Goal: Navigation & Orientation: Find specific page/section

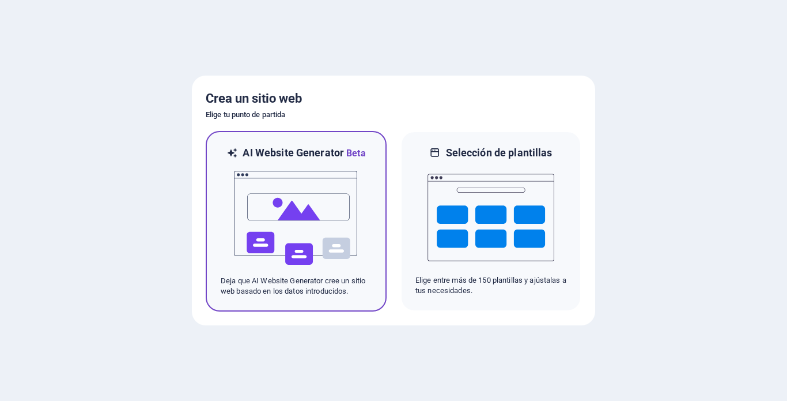
click at [322, 190] on img at bounding box center [296, 217] width 127 height 115
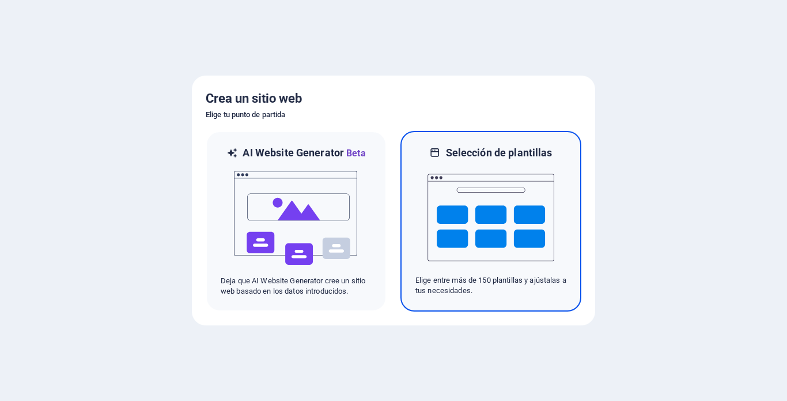
click at [484, 198] on img at bounding box center [491, 217] width 127 height 115
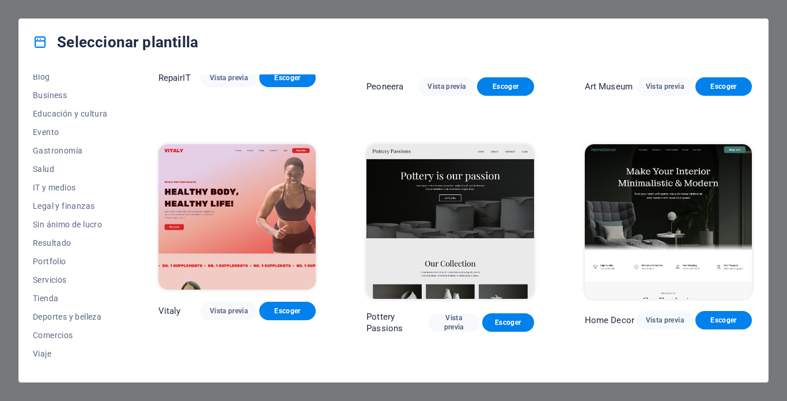
scroll to position [186, 0]
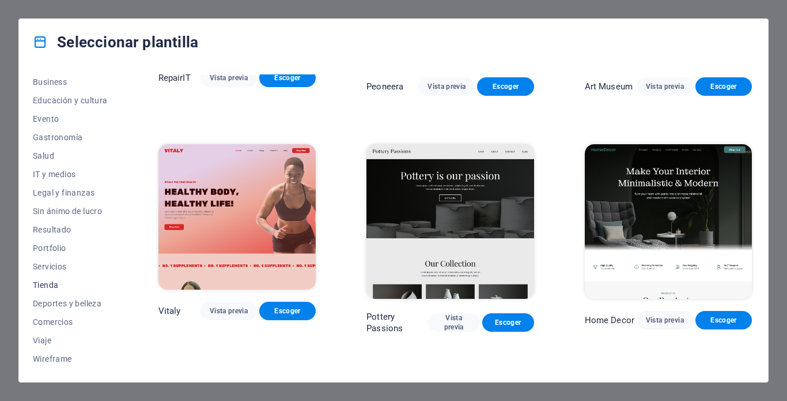
click at [45, 281] on span "Tienda" at bounding box center [70, 284] width 75 height 9
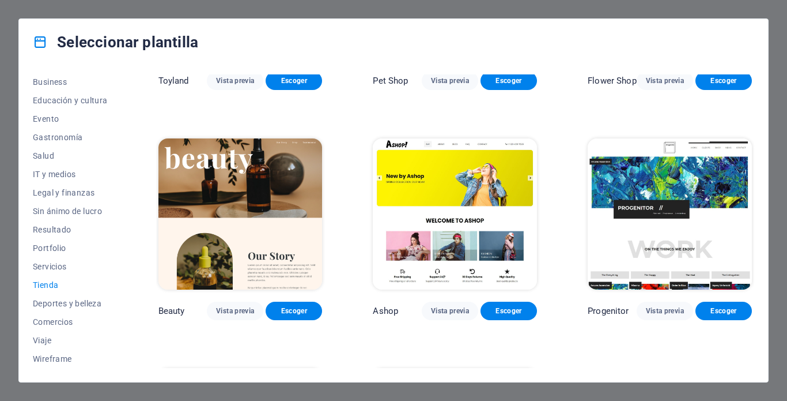
scroll to position [0, 0]
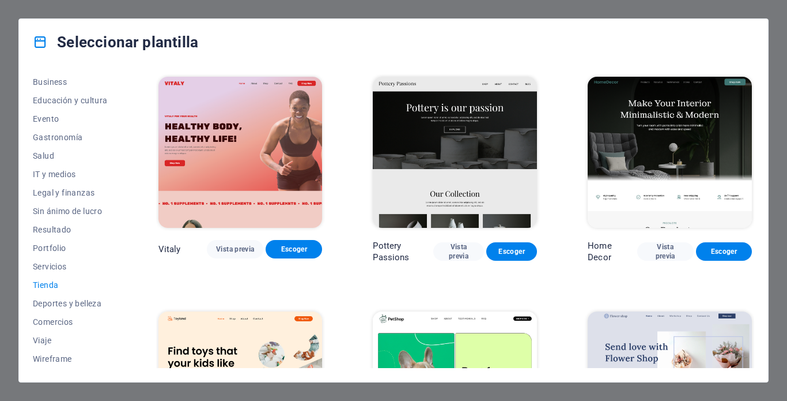
click at [45, 285] on span "Tienda" at bounding box center [70, 284] width 75 height 9
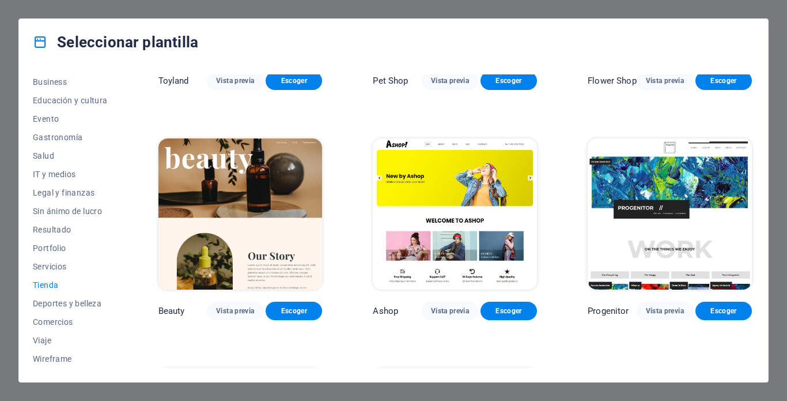
scroll to position [461, 0]
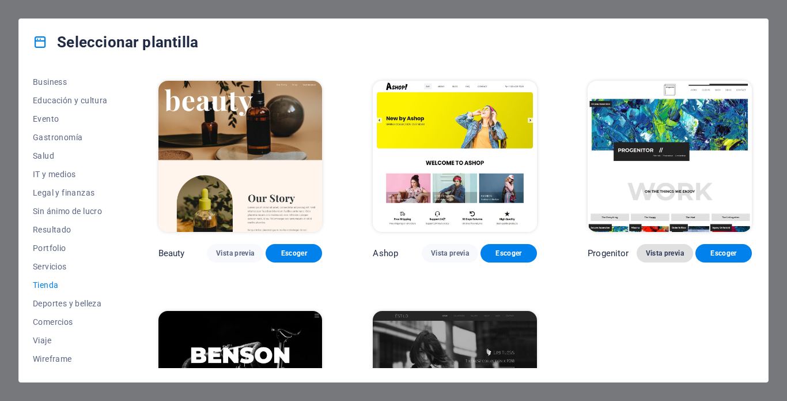
click at [658, 251] on span "Vista previa" at bounding box center [665, 252] width 38 height 9
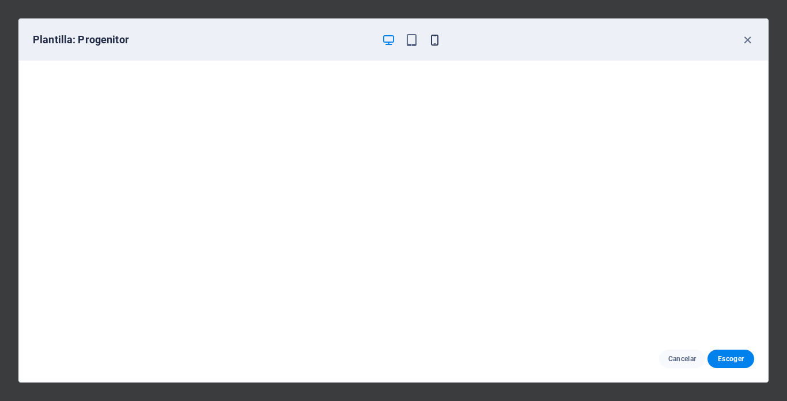
click at [430, 39] on icon "button" at bounding box center [434, 39] width 13 height 13
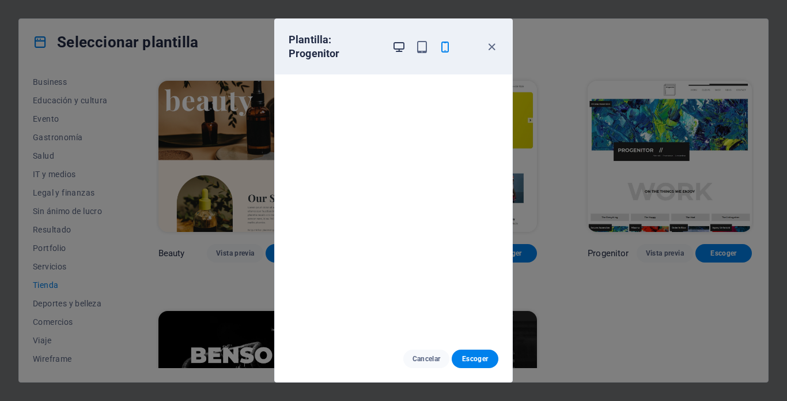
click at [401, 45] on icon "button" at bounding box center [398, 46] width 13 height 13
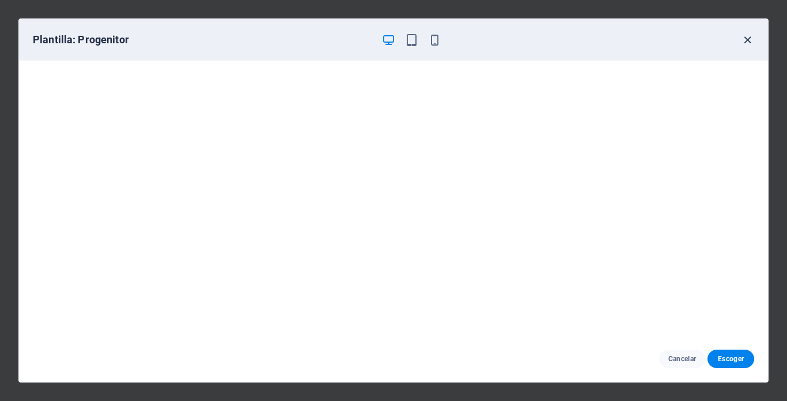
click at [749, 38] on icon "button" at bounding box center [747, 39] width 13 height 13
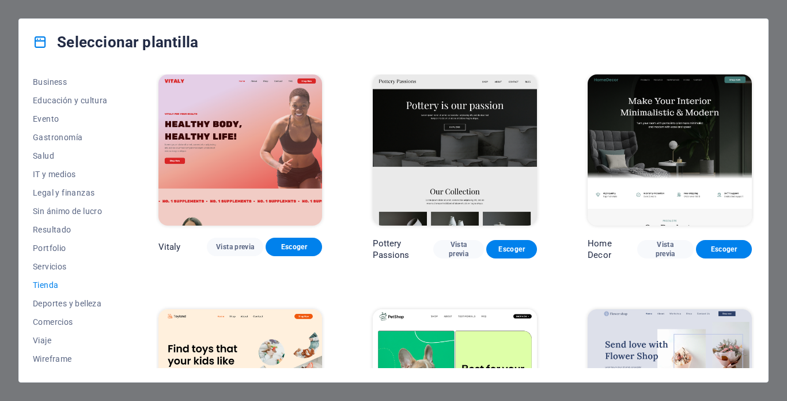
scroll to position [0, 0]
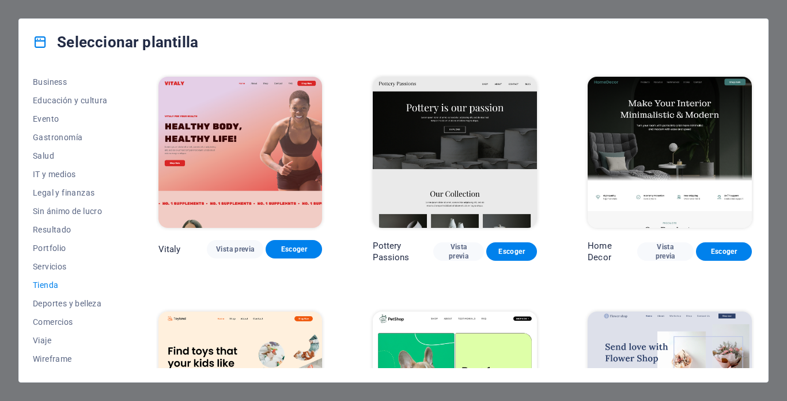
click at [781, 59] on div "Seleccionar plantilla Todas las plantillas Mis plantillas Nueva Popular Landing…" at bounding box center [393, 200] width 787 height 401
